Goal: Transaction & Acquisition: Subscribe to service/newsletter

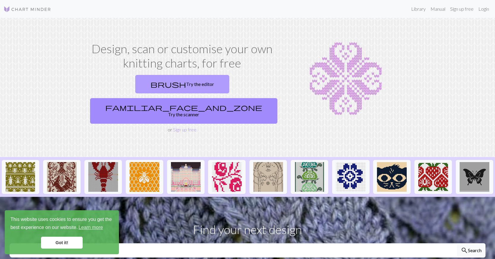
click at [135, 85] on link "brush Try the editor" at bounding box center [182, 84] width 94 height 18
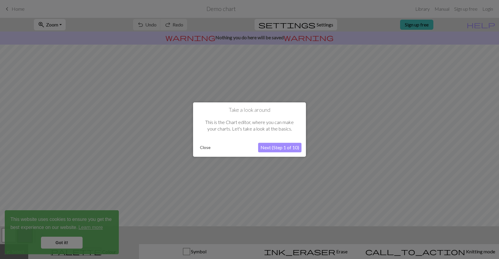
click at [284, 147] on button "Next (Step 1 of 10)" at bounding box center [279, 148] width 43 height 10
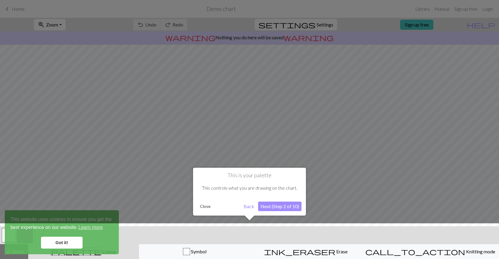
click at [275, 206] on button "Next (Step 2 of 10)" at bounding box center [279, 207] width 43 height 10
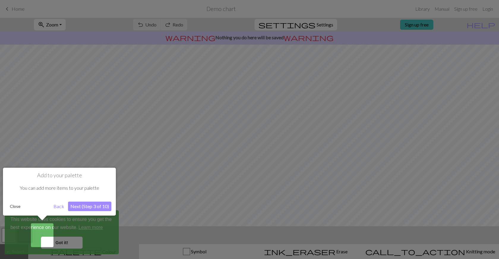
click at [93, 206] on button "Next (Step 3 of 10)" at bounding box center [89, 207] width 43 height 10
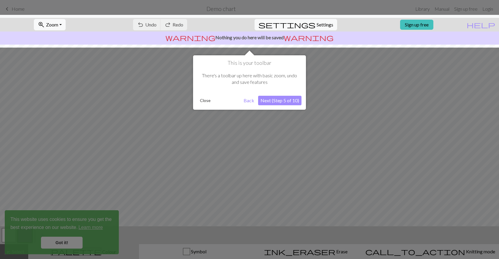
click at [282, 102] on button "Next (Step 5 of 10)" at bounding box center [279, 101] width 43 height 10
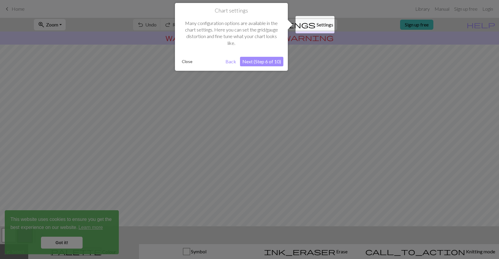
click at [266, 63] on button "Next (Step 6 of 10)" at bounding box center [261, 62] width 43 height 10
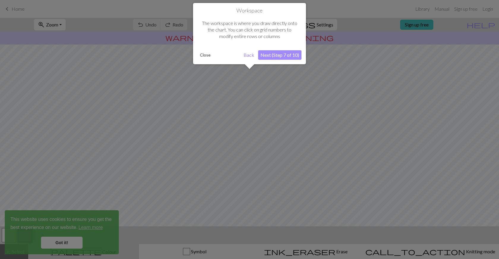
scroll to position [36, 0]
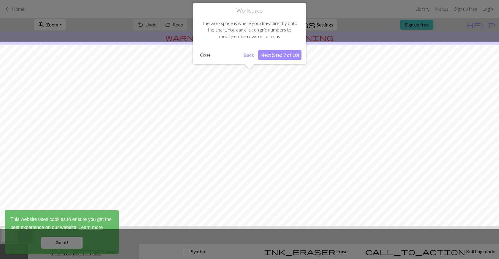
click at [271, 55] on button "Next (Step 7 of 10)" at bounding box center [279, 55] width 43 height 10
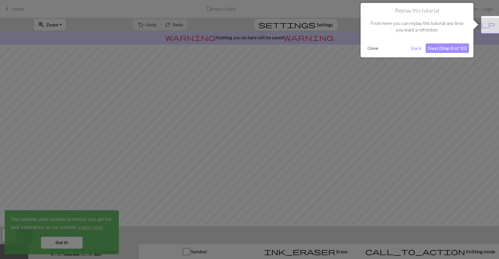
click at [440, 44] on button "Next (Step 8 of 10)" at bounding box center [447, 48] width 43 height 10
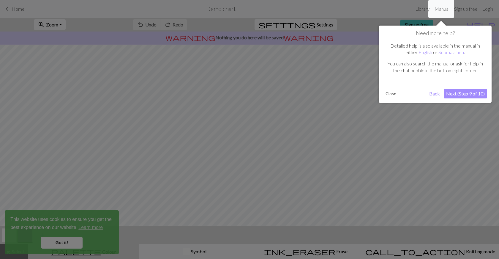
click at [454, 94] on button "Next (Step 9 of 10)" at bounding box center [465, 94] width 43 height 10
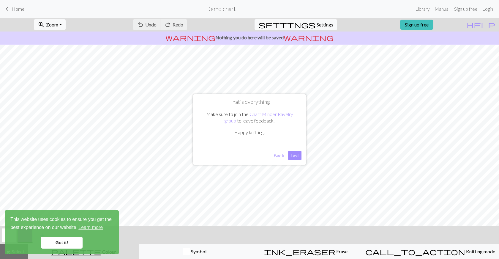
click at [296, 156] on button "Last" at bounding box center [294, 156] width 13 height 10
click at [62, 239] on link "Got it!" at bounding box center [62, 243] width 42 height 12
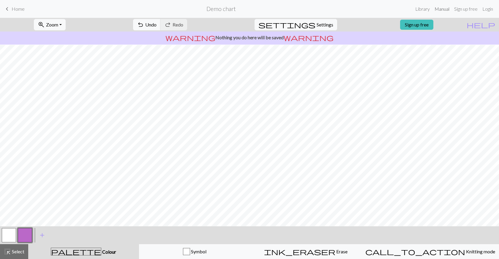
click at [443, 10] on link "Manual" at bounding box center [442, 9] width 20 height 12
click at [336, 250] on span "Erase" at bounding box center [342, 251] width 12 height 6
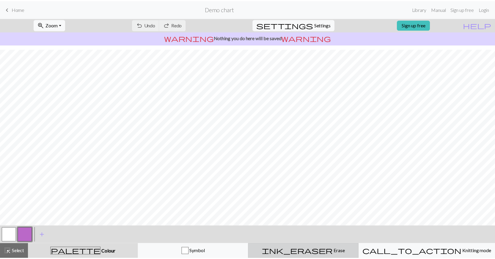
scroll to position [22, 0]
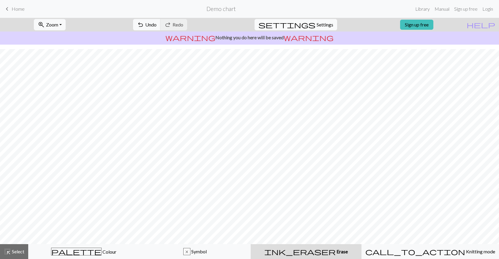
click at [317, 24] on span "Settings" at bounding box center [325, 24] width 17 height 7
select select "aran"
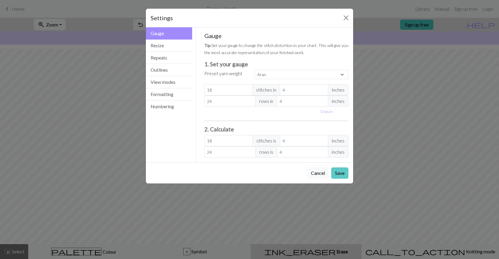
click at [341, 172] on button "Save" at bounding box center [339, 172] width 17 height 11
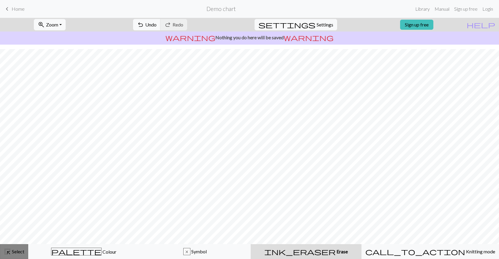
click at [18, 249] on span "Select" at bounding box center [17, 251] width 13 height 6
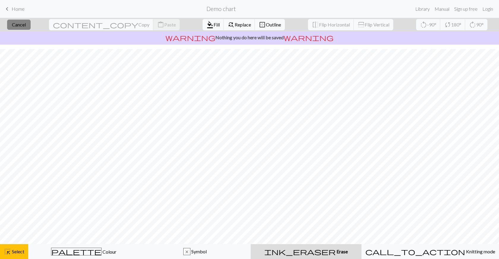
click at [26, 22] on span "Cancel" at bounding box center [19, 25] width 14 height 6
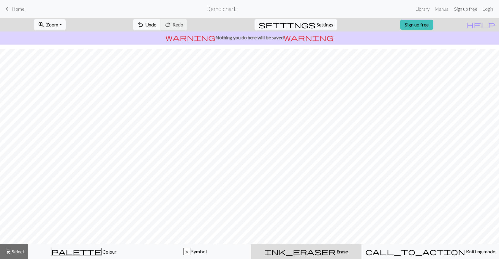
click at [460, 7] on link "Sign up free" at bounding box center [466, 9] width 28 height 12
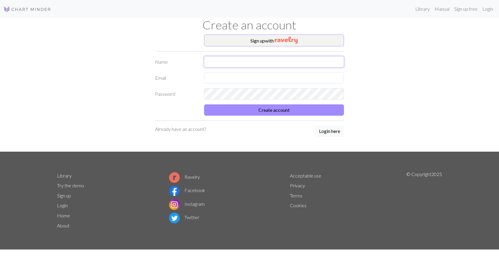
click at [217, 63] on input "text" at bounding box center [274, 61] width 140 height 11
type input "Krista Mahle"
click at [220, 76] on input "text" at bounding box center [274, 77] width 140 height 11
type input "kmahle21@gmail.com"
click at [204, 104] on button "Create account" at bounding box center [274, 109] width 140 height 11
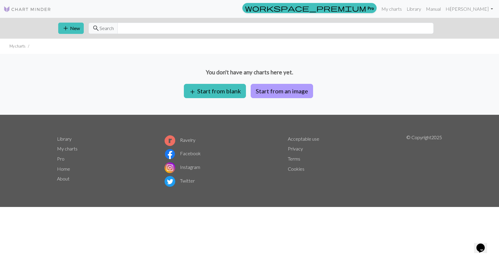
click at [271, 90] on button "Start from an image" at bounding box center [282, 91] width 62 height 14
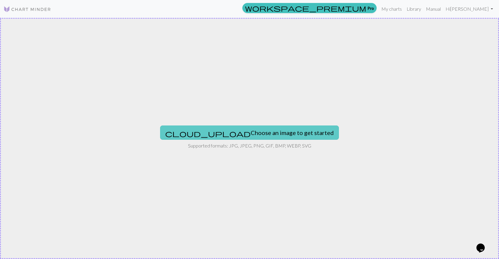
click at [224, 128] on button "cloud_upload Choose an image to get started" at bounding box center [249, 132] width 179 height 14
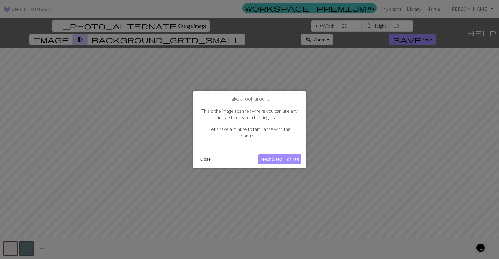
click at [280, 159] on button "Next (Step 1 of 10)" at bounding box center [279, 159] width 43 height 10
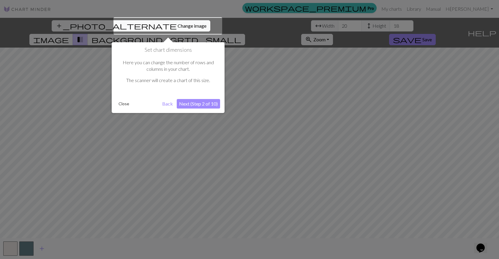
click at [204, 102] on button "Next (Step 2 of 10)" at bounding box center [198, 104] width 43 height 10
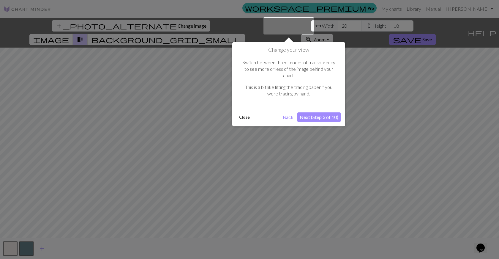
click at [329, 112] on button "Next (Step 3 of 10)" at bounding box center [319, 117] width 43 height 10
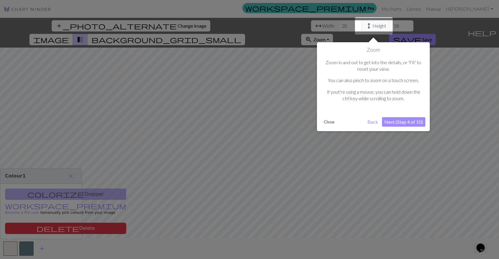
click at [404, 120] on button "Next (Step 4 of 10)" at bounding box center [403, 122] width 43 height 10
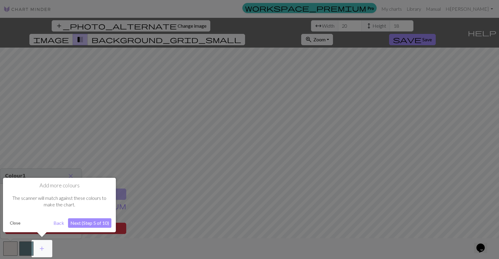
click at [85, 222] on button "Next (Step 5 of 10)" at bounding box center [89, 223] width 43 height 10
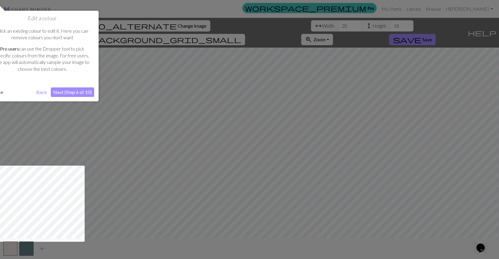
click at [78, 93] on button "Next (Step 6 of 10)" at bounding box center [72, 92] width 43 height 10
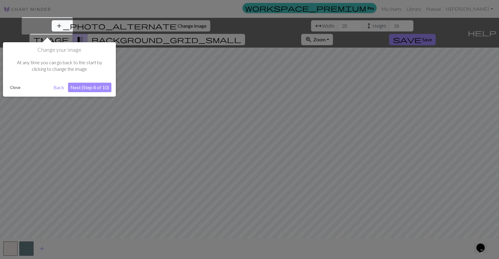
click at [85, 87] on button "Next (Step 8 of 10)" at bounding box center [89, 88] width 43 height 10
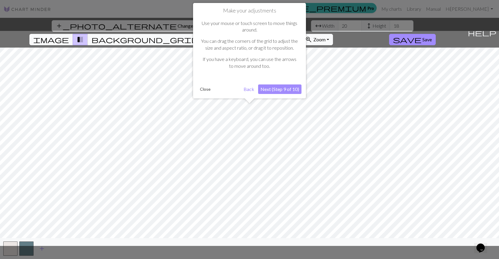
click at [276, 87] on button "Next (Step 9 of 10)" at bounding box center [279, 89] width 43 height 10
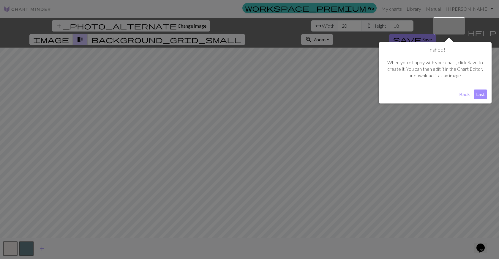
click at [482, 94] on button "Last" at bounding box center [480, 94] width 13 height 10
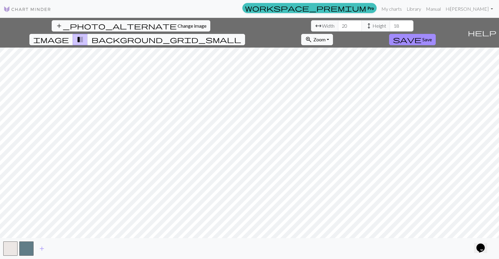
click at [241, 35] on span "background_grid_small" at bounding box center [167, 39] width 150 height 8
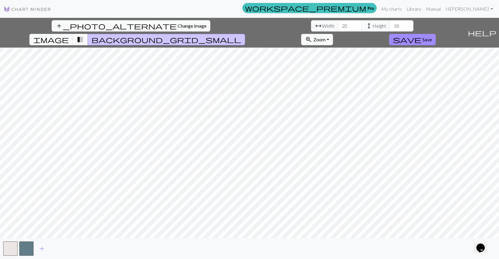
click at [241, 35] on span "background_grid_small" at bounding box center [167, 39] width 150 height 8
click at [84, 35] on span "transition_fade" at bounding box center [80, 39] width 7 height 8
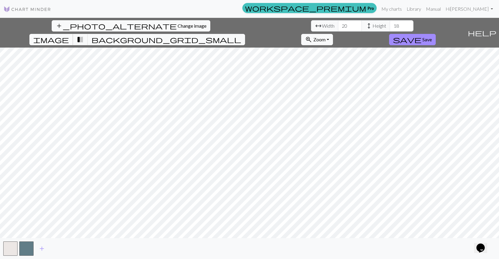
click at [69, 35] on span "image" at bounding box center [51, 39] width 36 height 8
click at [26, 247] on button "button" at bounding box center [26, 248] width 14 height 14
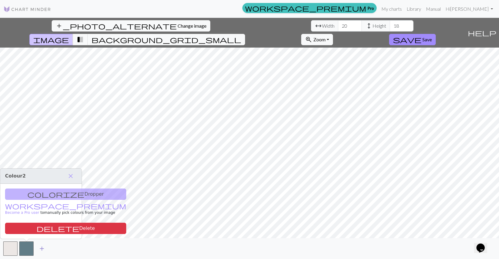
click at [43, 247] on span "add" at bounding box center [41, 248] width 7 height 8
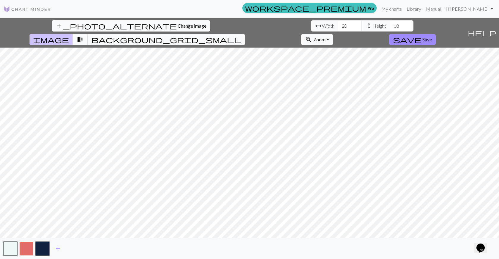
click at [27, 248] on button "button" at bounding box center [26, 248] width 14 height 14
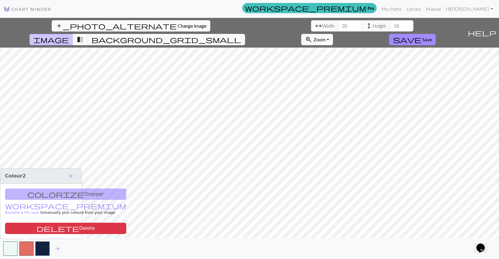
click at [54, 193] on div "colorize Dropper workspace_premium Become a Pro user to manually pick colours f…" at bounding box center [40, 211] width 81 height 55
click at [69, 177] on span "close" at bounding box center [70, 176] width 7 height 8
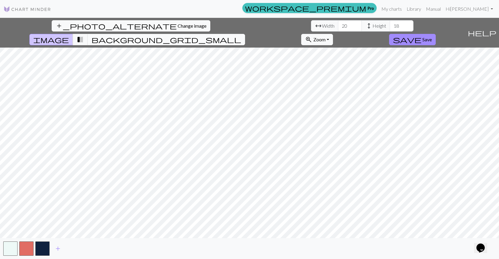
click at [241, 35] on span "background_grid_small" at bounding box center [167, 39] width 150 height 8
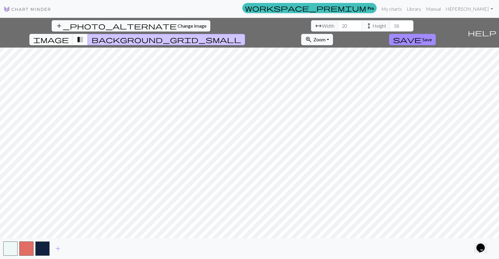
click at [84, 35] on span "transition_fade" at bounding box center [80, 39] width 7 height 8
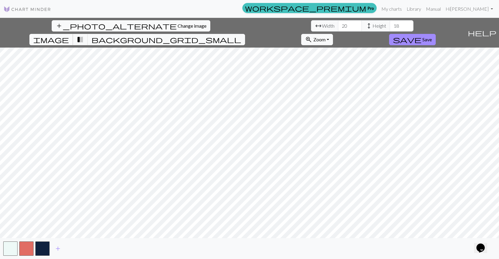
click at [69, 35] on span "image" at bounding box center [51, 39] width 36 height 8
click at [241, 35] on span "background_grid_small" at bounding box center [167, 39] width 150 height 8
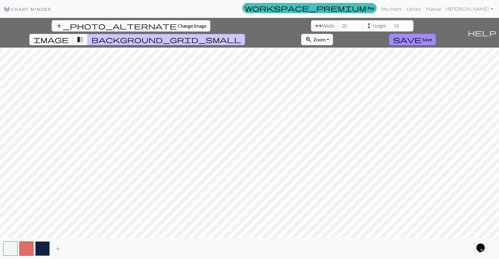
click at [241, 35] on span "background_grid_small" at bounding box center [167, 39] width 150 height 8
click at [69, 35] on span "image" at bounding box center [51, 39] width 36 height 8
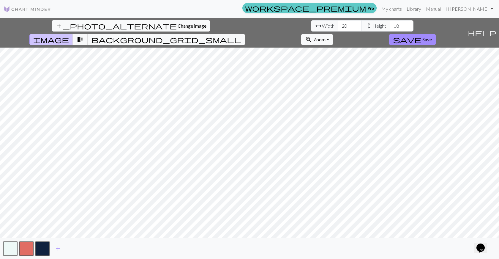
click at [366, 7] on span "workspace_premium" at bounding box center [305, 8] width 121 height 8
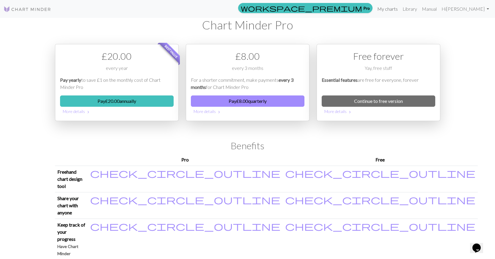
click at [400, 8] on link "My charts" at bounding box center [387, 9] width 25 height 12
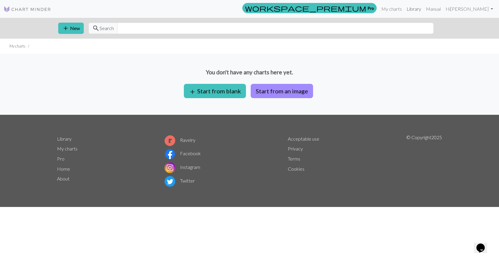
click at [424, 6] on link "Library" at bounding box center [414, 9] width 19 height 12
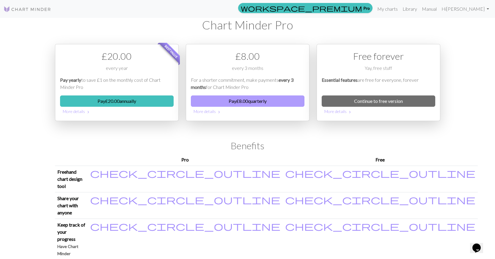
click at [248, 98] on button "Pay £ 8.00 quarterly" at bounding box center [248, 100] width 114 height 11
